Goal: Task Accomplishment & Management: Complete application form

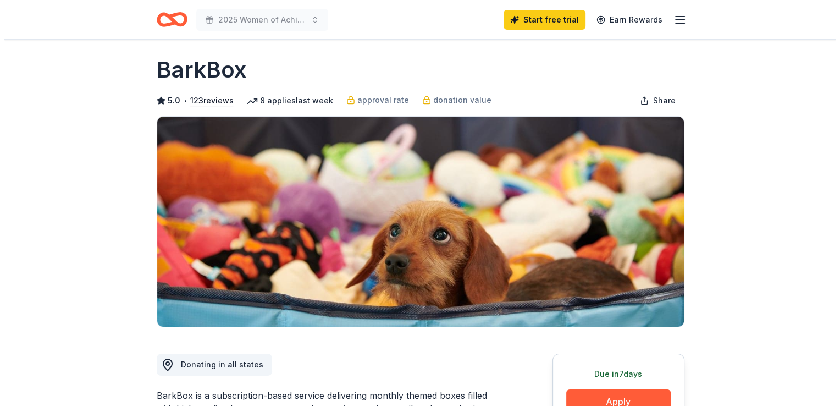
scroll to position [110, 0]
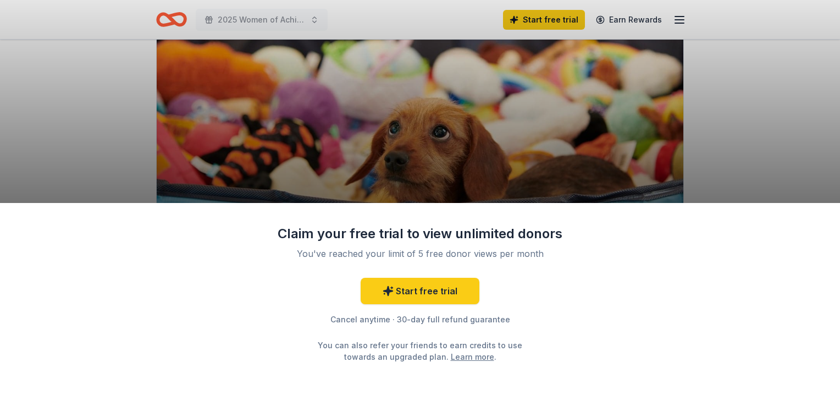
click at [687, 144] on div "Claim your free trial to view unlimited donors You've reached your limit of 5 f…" at bounding box center [420, 203] width 840 height 406
click at [668, 14] on div "Claim your free trial to view unlimited donors You've reached your limit of 5 f…" at bounding box center [420, 203] width 840 height 406
drag, startPoint x: 95, startPoint y: 120, endPoint x: 101, endPoint y: 121, distance: 6.1
click at [96, 122] on div "Claim your free trial to view unlimited donors You've reached your limit of 5 f…" at bounding box center [420, 203] width 840 height 406
click at [680, 23] on div "Claim your free trial to view unlimited donors You've reached your limit of 5 f…" at bounding box center [420, 203] width 840 height 406
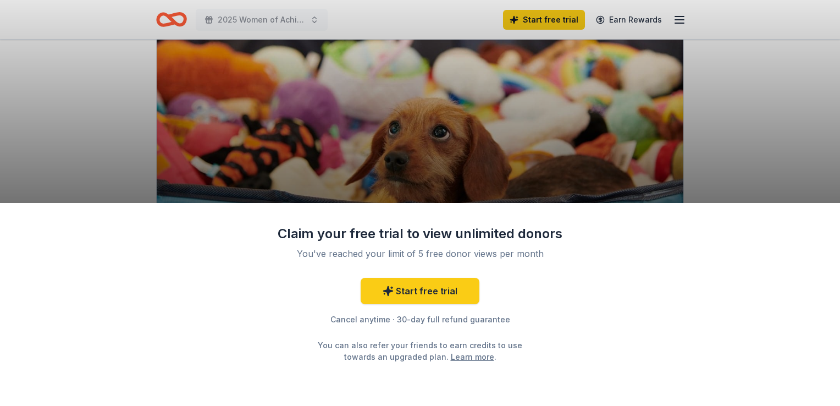
click at [680, 20] on div "Claim your free trial to view unlimited donors You've reached your limit of 5 f…" at bounding box center [420, 203] width 840 height 406
click at [660, 119] on div "Claim your free trial to view unlimited donors You've reached your limit of 5 f…" at bounding box center [420, 203] width 840 height 406
click at [687, 21] on div "Claim your free trial to view unlimited donors You've reached your limit of 5 f…" at bounding box center [420, 203] width 840 height 406
click at [233, 10] on div "Claim your free trial to view unlimited donors You've reached your limit of 5 f…" at bounding box center [420, 203] width 840 height 406
click at [233, 18] on div "Claim your free trial to view unlimited donors You've reached your limit of 5 f…" at bounding box center [420, 203] width 840 height 406
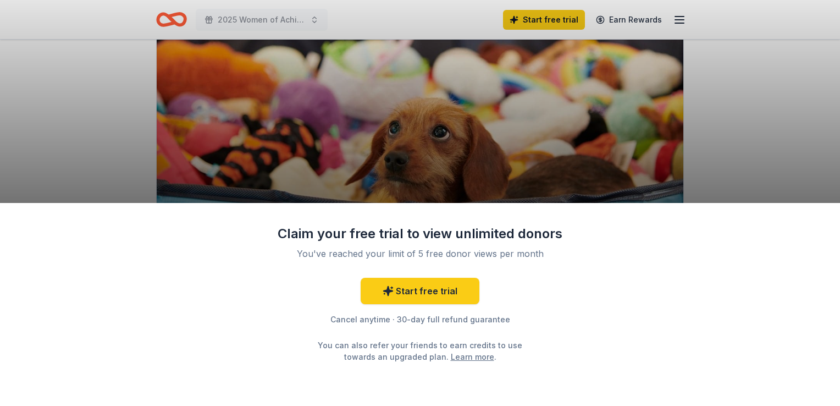
drag, startPoint x: 411, startPoint y: 137, endPoint x: 412, endPoint y: 197, distance: 60.0
click at [411, 138] on div "Claim your free trial to view unlimited donors You've reached your limit of 5 f…" at bounding box center [420, 203] width 840 height 406
click at [570, 186] on div "Claim your free trial to view unlimited donors You've reached your limit of 5 f…" at bounding box center [420, 203] width 840 height 406
click at [732, 90] on div "Claim your free trial to view unlimited donors You've reached your limit of 5 f…" at bounding box center [420, 203] width 840 height 406
click at [732, 91] on div "Claim your free trial to view unlimited donors You've reached your limit of 5 f…" at bounding box center [420, 203] width 840 height 406
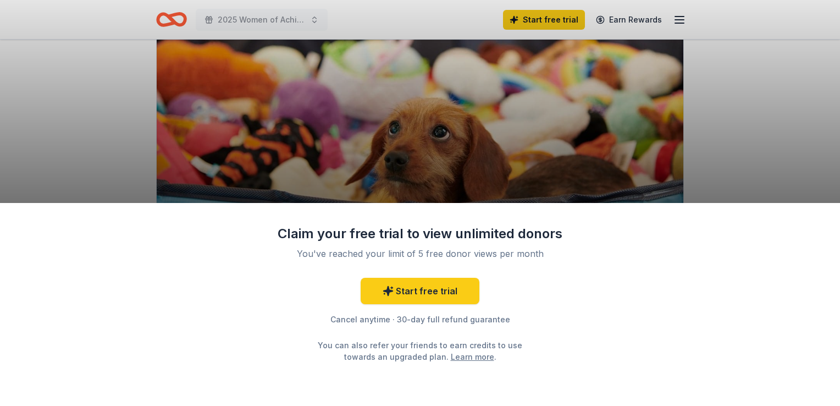
click at [283, 12] on div "Claim your free trial to view unlimited donors You've reached your limit of 5 f…" at bounding box center [420, 203] width 840 height 406
click at [174, 18] on div "Claim your free trial to view unlimited donors You've reached your limit of 5 f…" at bounding box center [420, 203] width 840 height 406
click at [677, 20] on div "Claim your free trial to view unlimited donors You've reached your limit of 5 f…" at bounding box center [420, 203] width 840 height 406
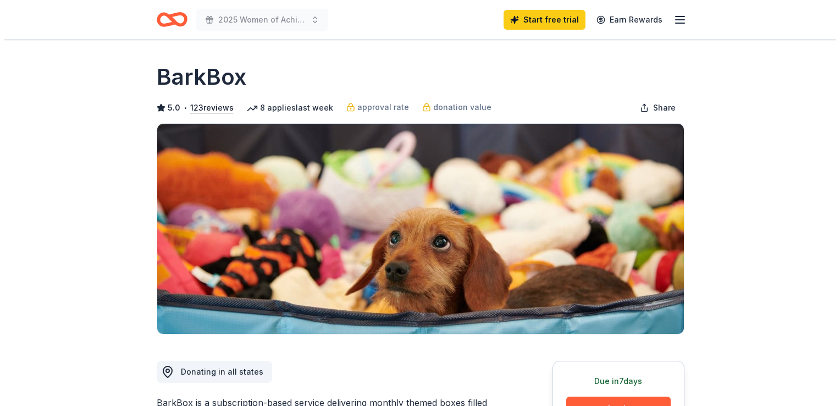
scroll to position [110, 0]
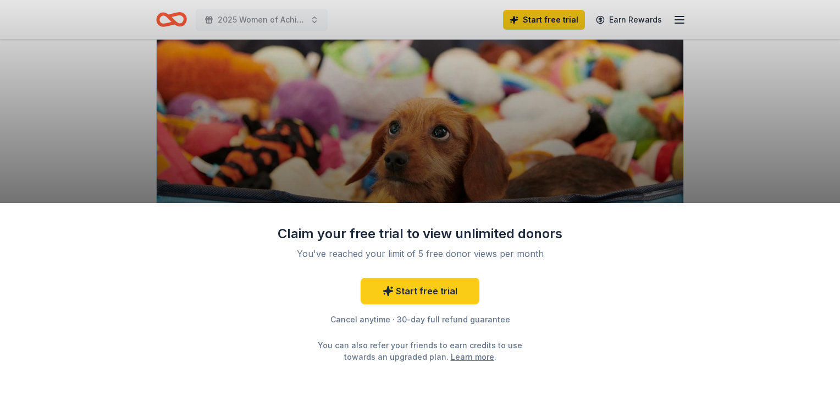
click at [684, 19] on div "Claim your free trial to view unlimited donors You've reached your limit of 5 f…" at bounding box center [420, 203] width 840 height 406
drag, startPoint x: 683, startPoint y: 19, endPoint x: 678, endPoint y: 27, distance: 10.4
click at [683, 19] on div "Claim your free trial to view unlimited donors You've reached your limit of 5 f…" at bounding box center [420, 203] width 840 height 406
click at [621, 14] on div "Claim your free trial to view unlimited donors You've reached your limit of 5 f…" at bounding box center [420, 203] width 840 height 406
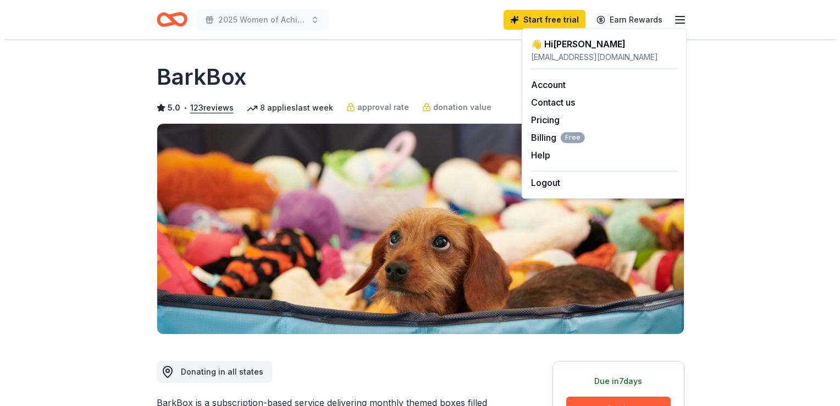
scroll to position [110, 0]
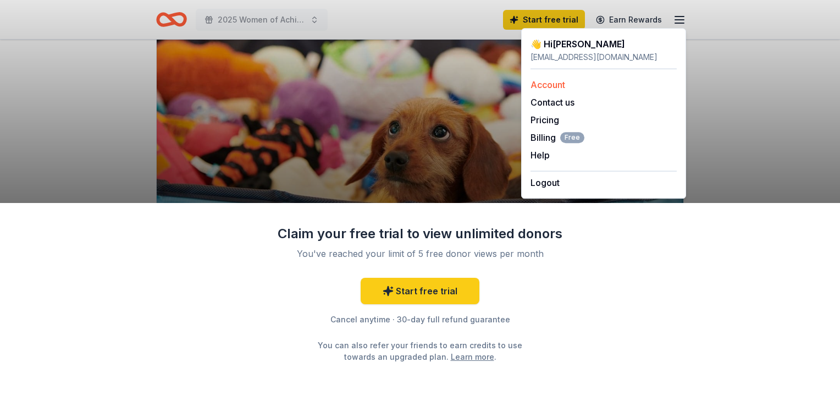
click at [558, 87] on link "Account" at bounding box center [548, 84] width 35 height 11
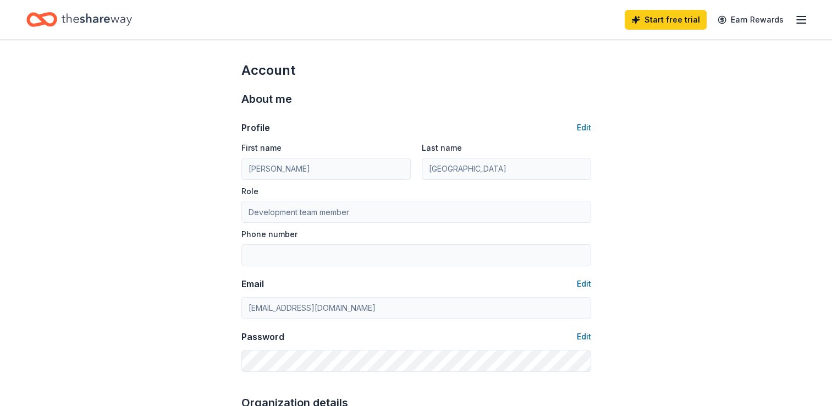
click at [793, 22] on div "Start free trial Earn Rewards" at bounding box center [716, 20] width 183 height 26
click at [798, 20] on line "button" at bounding box center [801, 20] width 9 height 0
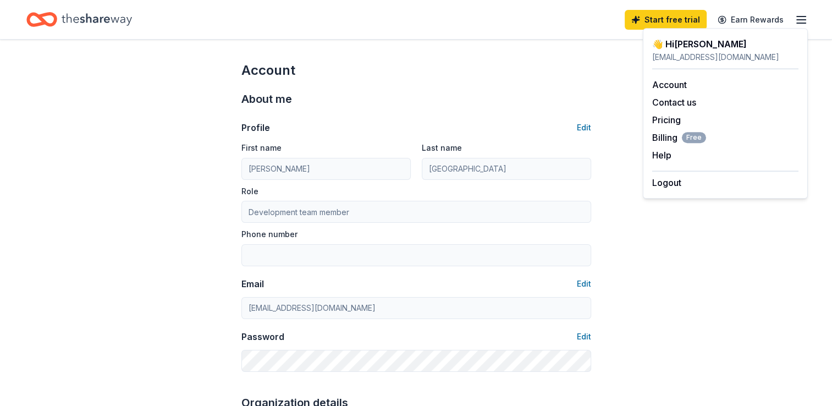
click at [105, 16] on icon "Home" at bounding box center [97, 19] width 70 height 23
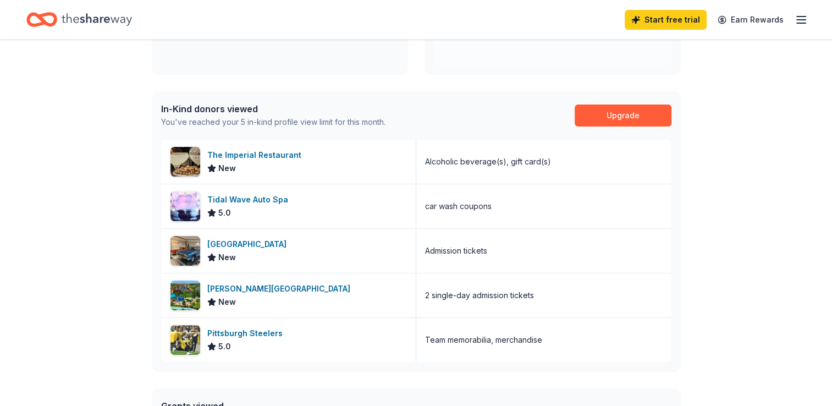
scroll to position [220, 0]
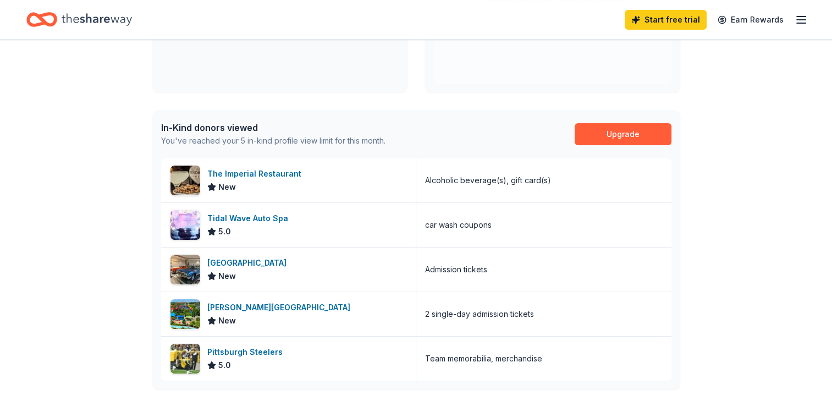
click at [240, 131] on div "In-Kind donors viewed" at bounding box center [273, 127] width 224 height 13
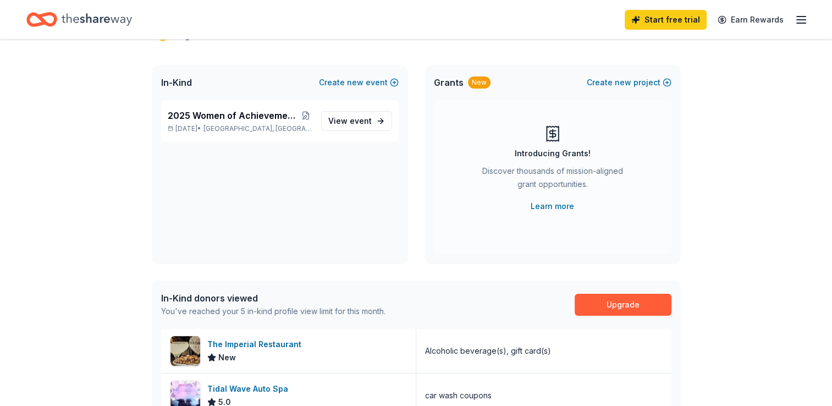
scroll to position [0, 0]
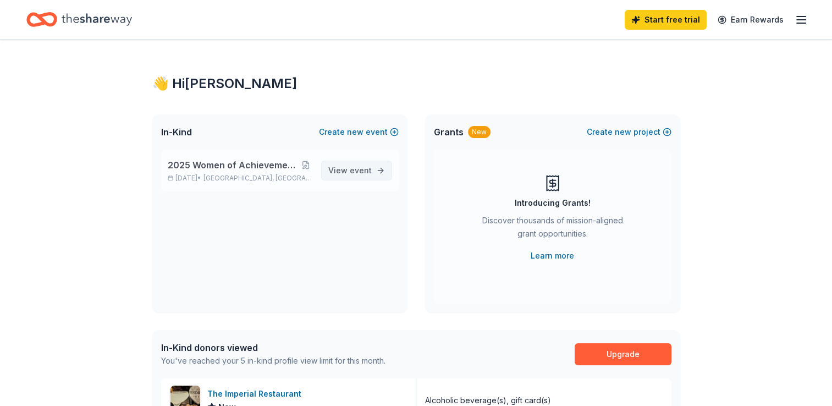
click at [351, 166] on span "event" at bounding box center [361, 170] width 22 height 9
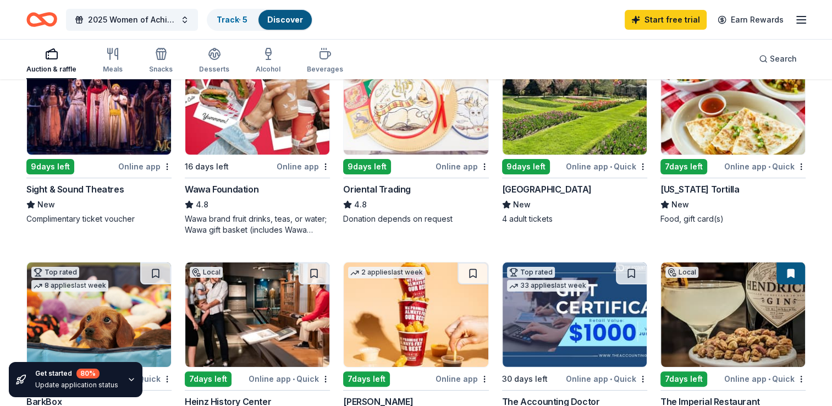
scroll to position [220, 0]
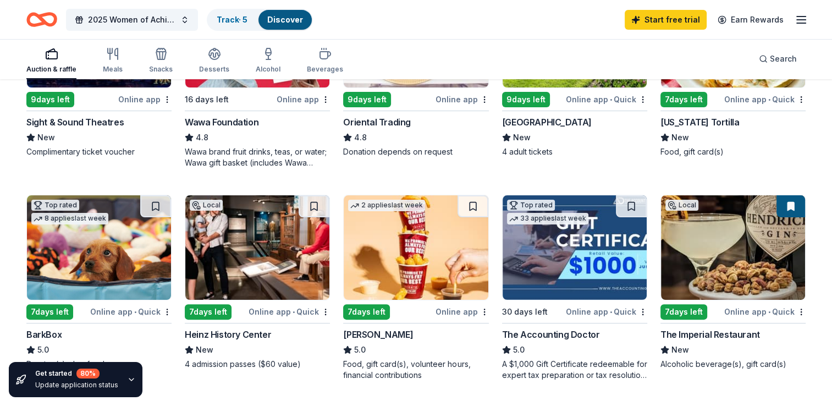
click at [688, 309] on div "7 days left" at bounding box center [683, 311] width 47 height 15
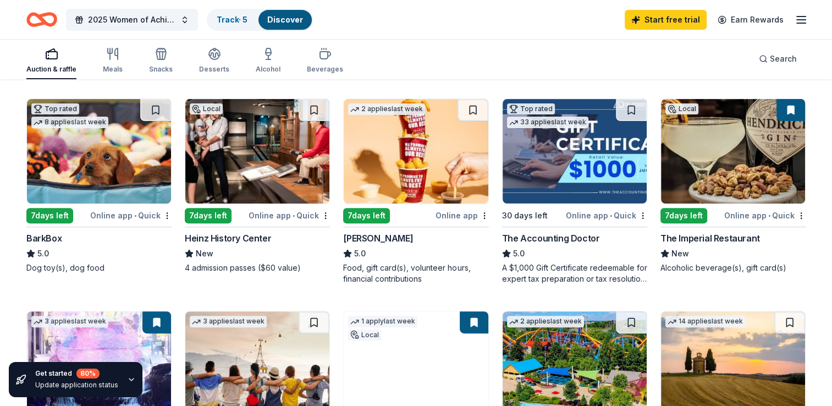
scroll to position [330, 0]
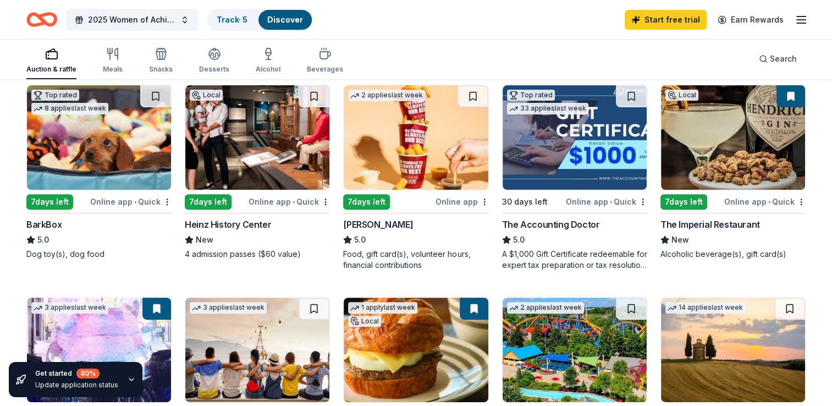
click at [269, 168] on img at bounding box center [257, 137] width 144 height 104
click at [431, 161] on img at bounding box center [416, 137] width 144 height 104
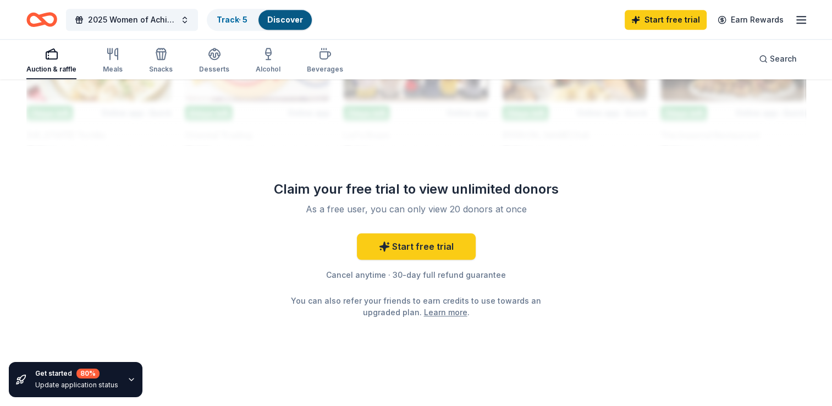
scroll to position [1085, 0]
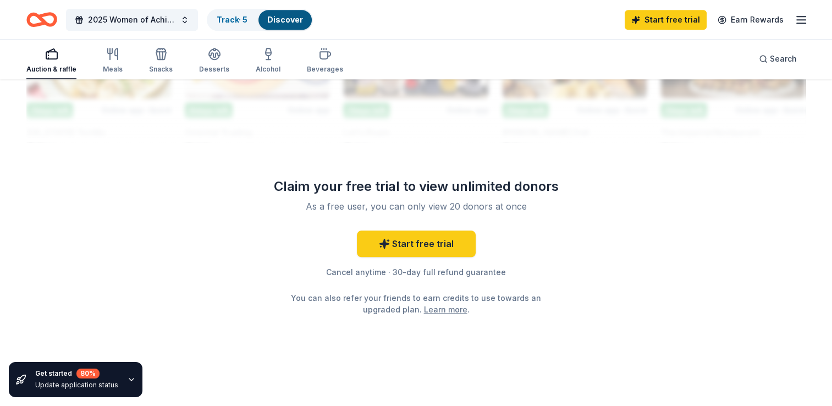
click at [131, 381] on icon "button" at bounding box center [131, 379] width 9 height 9
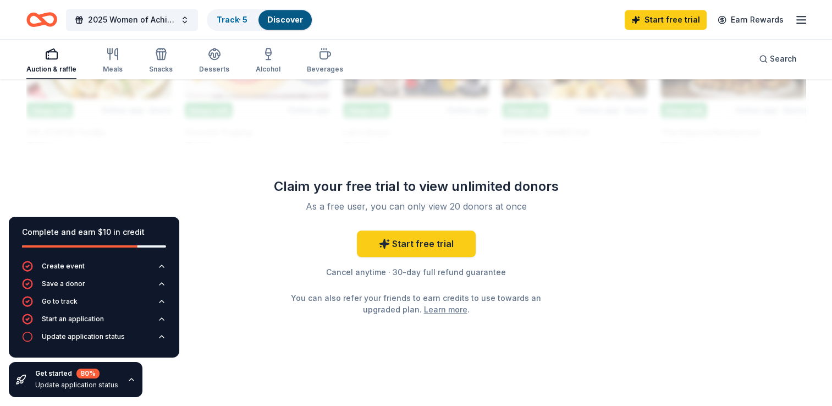
click at [413, 240] on link "Start free trial" at bounding box center [416, 243] width 119 height 26
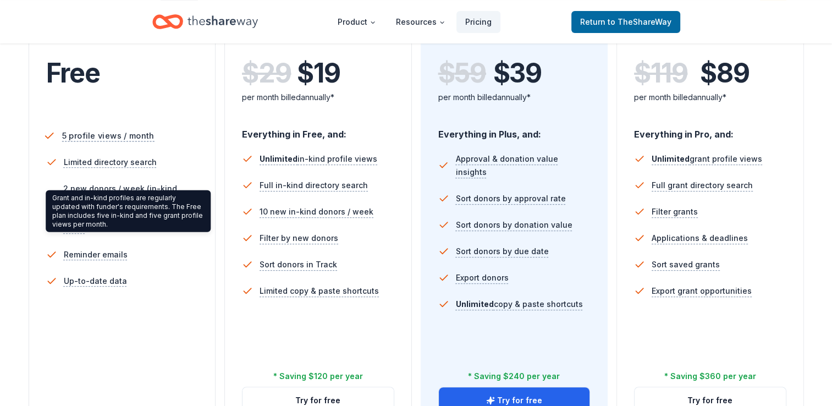
scroll to position [330, 0]
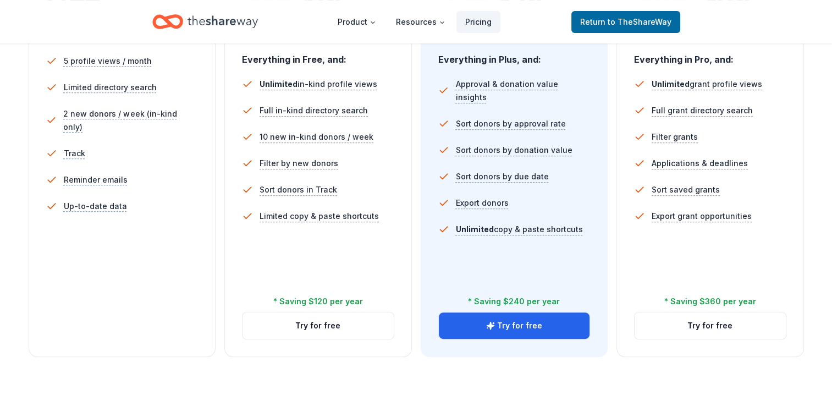
click at [139, 228] on div "5 profile views / month Limited directory search 2 new donors / week (in-kind o…" at bounding box center [122, 175] width 152 height 264
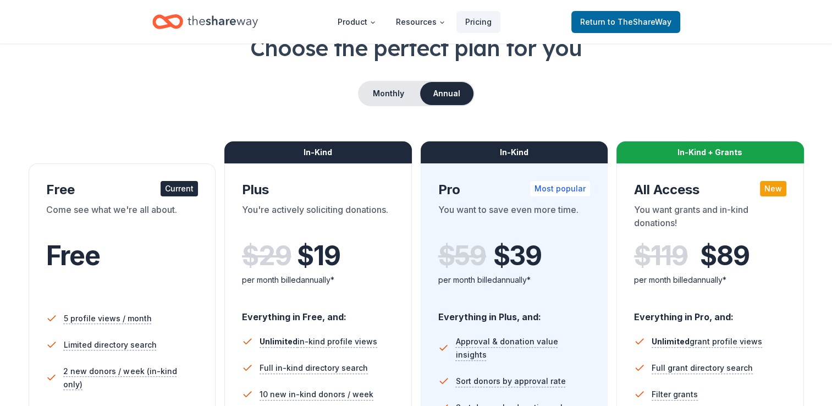
scroll to position [0, 0]
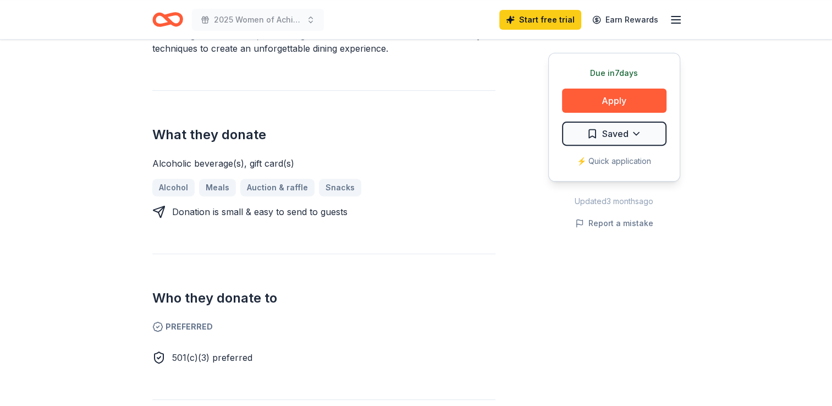
scroll to position [495, 0]
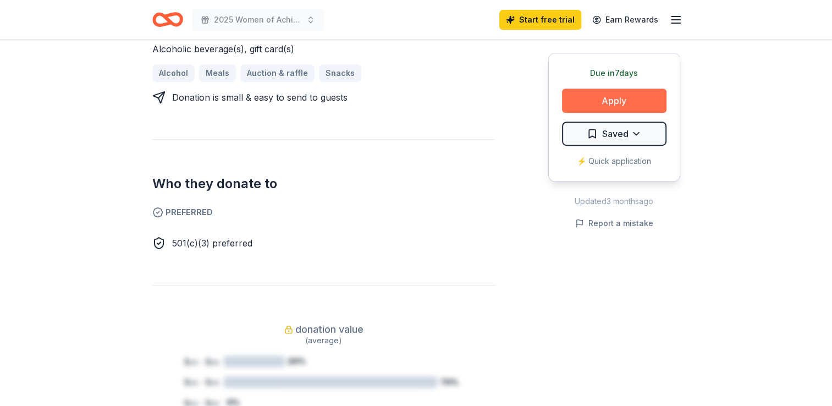
click at [598, 103] on button "Apply" at bounding box center [614, 101] width 104 height 24
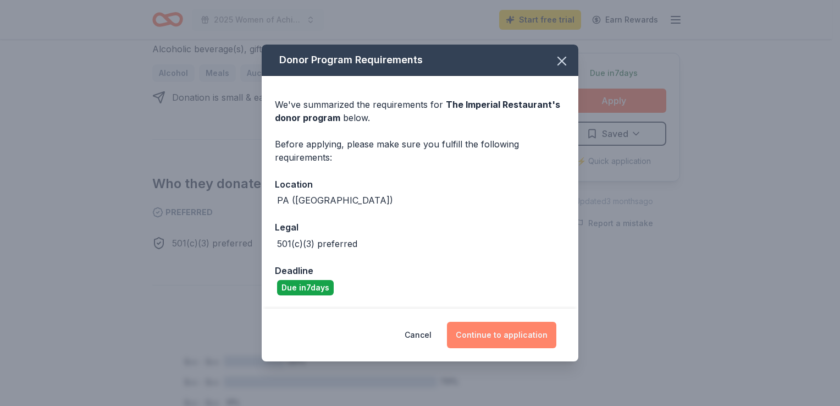
click at [487, 335] on button "Continue to application" at bounding box center [501, 335] width 109 height 26
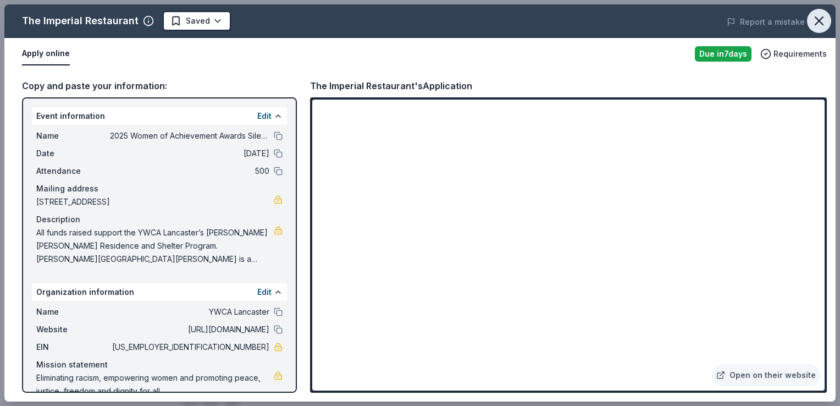
click at [813, 22] on icon "button" at bounding box center [819, 20] width 15 height 15
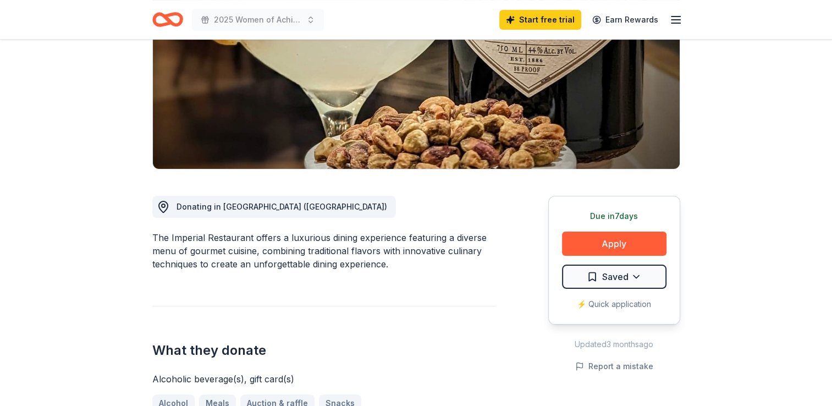
scroll to position [0, 0]
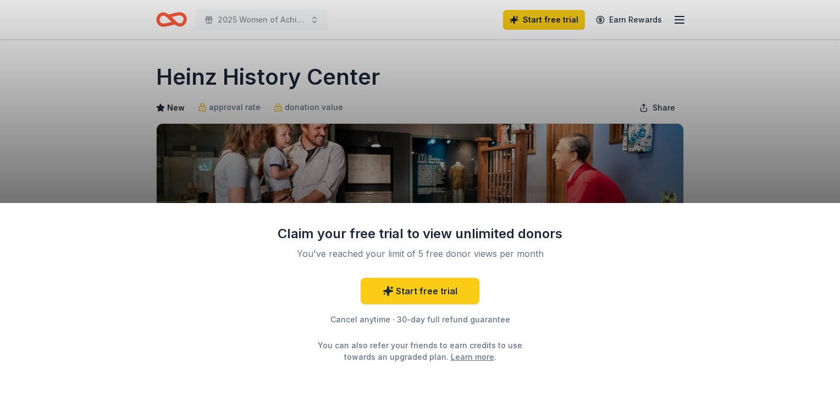
click at [736, 172] on div "Claim your free trial to view unlimited donors You've reached your limit of 5 f…" at bounding box center [420, 203] width 840 height 406
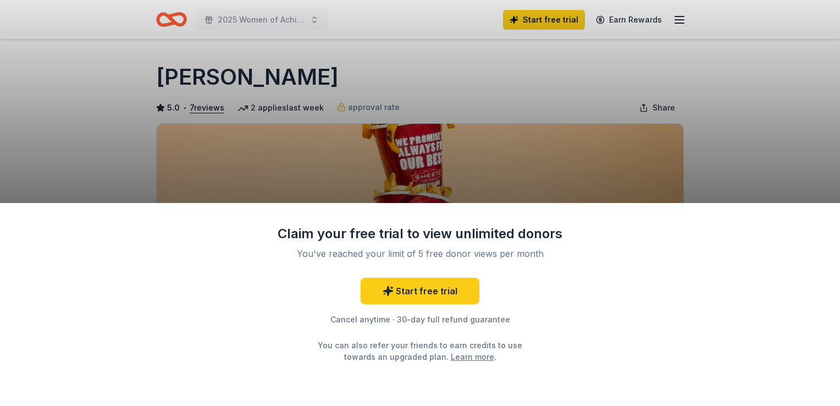
click at [728, 172] on div "Claim your free trial to view unlimited donors You've reached your limit of 5 f…" at bounding box center [420, 203] width 840 height 406
